Goal: Use online tool/utility: Utilize a website feature to perform a specific function

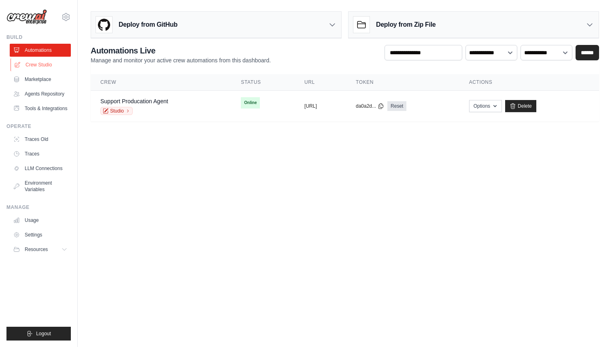
click at [37, 66] on link "Crew Studio" at bounding box center [41, 64] width 61 height 13
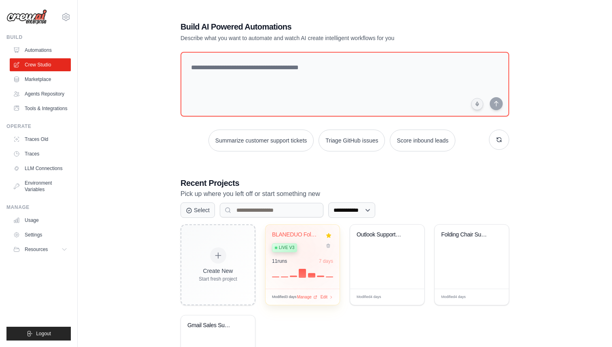
click at [309, 254] on div "BLANEDUO FoldingPro Customer Suppor... Live v3" at bounding box center [296, 243] width 49 height 25
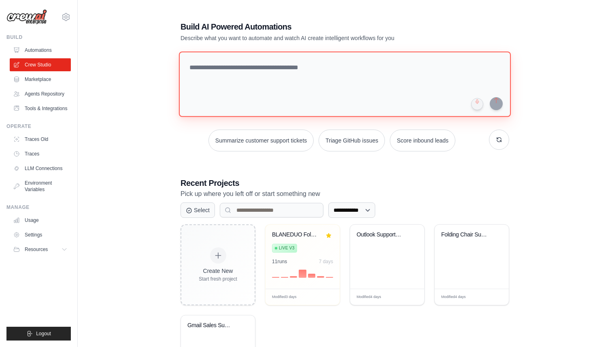
click at [236, 64] on textarea at bounding box center [345, 84] width 332 height 66
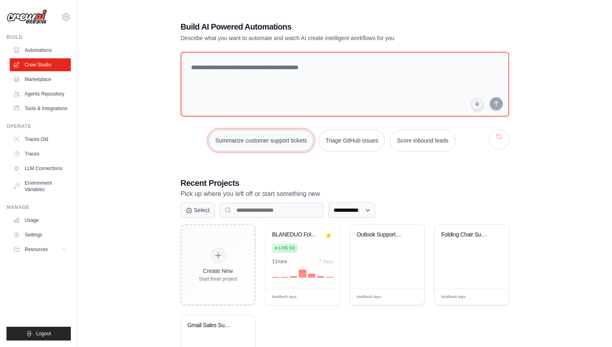
click at [263, 141] on button "Summarize customer support tickets" at bounding box center [261, 141] width 105 height 22
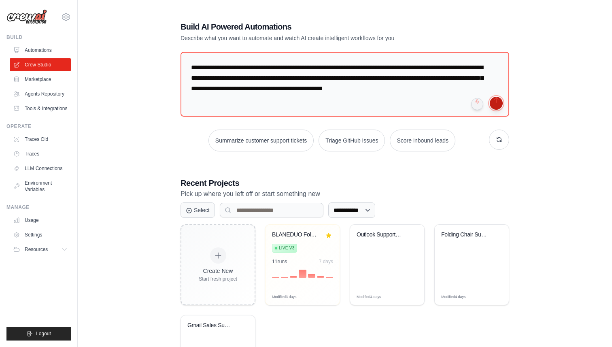
click at [500, 105] on button "submit" at bounding box center [496, 103] width 13 height 13
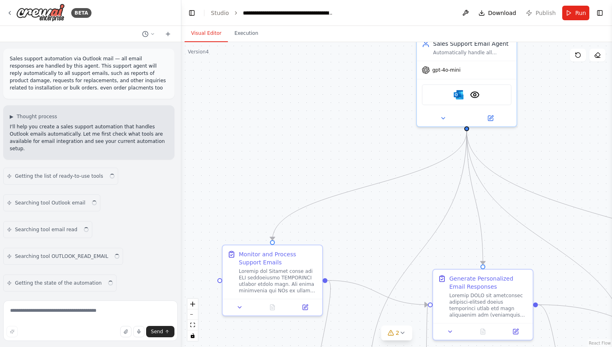
scroll to position [8470, 0]
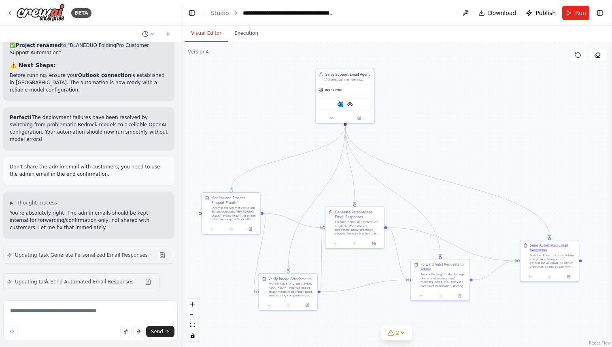
drag, startPoint x: 570, startPoint y: 202, endPoint x: 516, endPoint y: 145, distance: 78.2
click at [516, 145] on div ".deletable-edge-delete-btn { width: 20px; height: 20px; border: 0px solid #ffff…" at bounding box center [396, 194] width 431 height 305
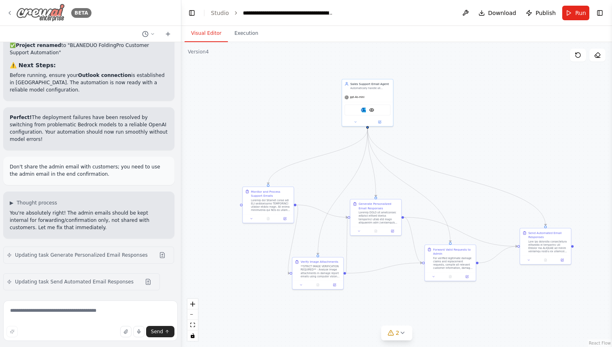
click at [8, 12] on icon at bounding box center [9, 13] width 6 height 6
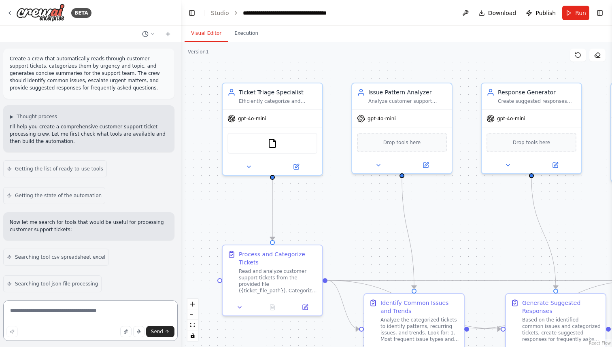
scroll to position [789, 0]
